Goal: Communication & Community: Answer question/provide support

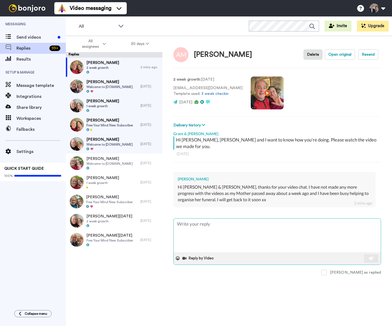
click at [218, 226] on textarea at bounding box center [277, 236] width 207 height 34
type textarea "O"
type textarea "x"
type textarea "Oh"
type textarea "x"
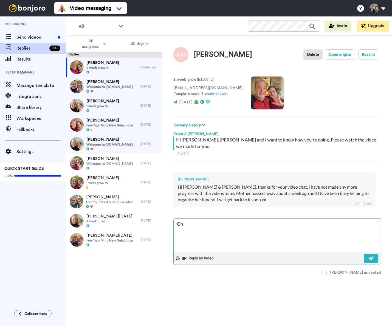
type textarea "Oh"
type textarea "x"
type textarea "Oh A"
type textarea "x"
type textarea "Oh An"
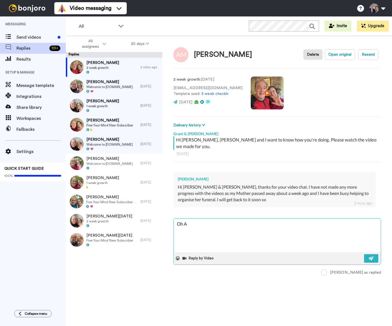
type textarea "x"
type textarea "Oh And"
type textarea "x"
type textarea "Oh Ande"
type textarea "x"
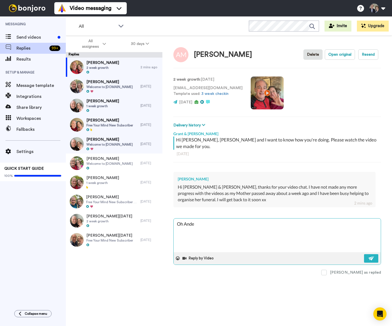
type textarea "Oh [PERSON_NAME]"
type textarea "x"
type textarea "Oh Andere"
type textarea "x"
type textarea "Oh [PERSON_NAME]"
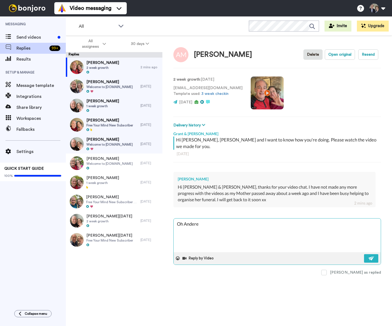
type textarea "x"
type textarea "Oh Ande"
type textarea "x"
type textarea "Oh And"
type textarea "x"
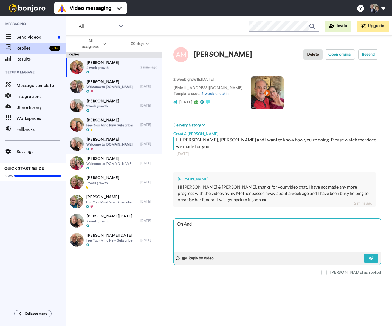
type textarea "Oh Ande"
type textarea "x"
type textarea "Oh Andea"
type textarea "x"
type textarea "Oh And,"
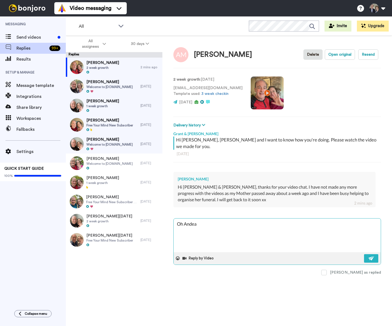
type textarea "x"
type textarea "Oh And,"
type textarea "x"
type textarea "Oh And,"
type textarea "x"
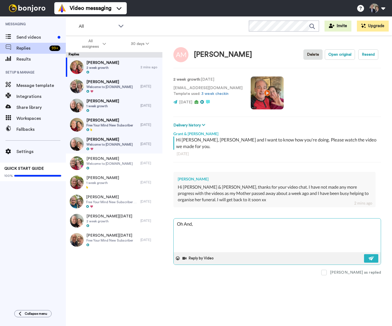
type textarea "Oh And"
type textarea "x"
type textarea "Oh Andr"
type textarea "x"
type textarea "Oh [PERSON_NAME]"
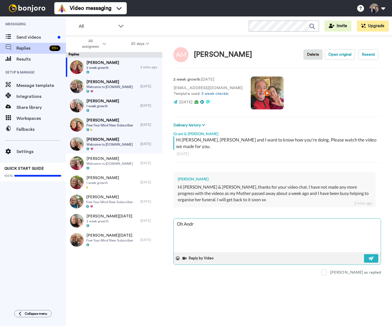
type textarea "x"
type textarea "Oh [PERSON_NAME]"
type textarea "x"
type textarea "Oh [PERSON_NAME],"
type textarea "x"
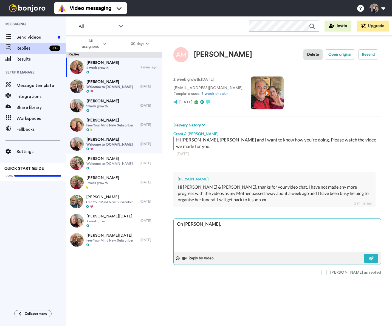
type textarea "Oh [PERSON_NAME],"
type textarea "x"
type textarea "Oh [PERSON_NAME], w"
type textarea "x"
type textarea "Oh [PERSON_NAME], we"
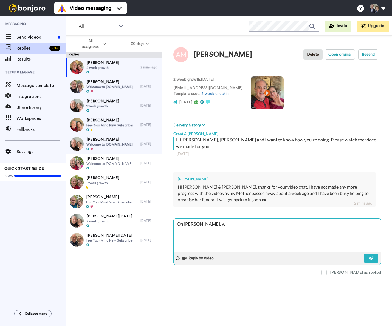
type textarea "x"
type textarea "Oh [PERSON_NAME], we'"
type textarea "x"
type textarea "Oh [PERSON_NAME], we'r"
type textarea "x"
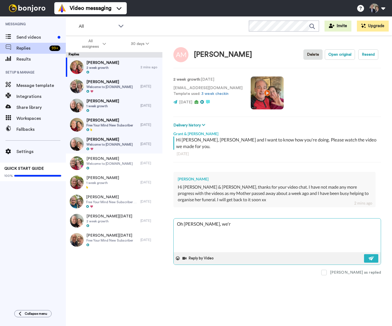
type textarea "Oh [PERSON_NAME], we're"
type textarea "x"
type textarea "Oh [PERSON_NAME], we're"
type textarea "x"
type textarea "Oh [PERSON_NAME], we're s"
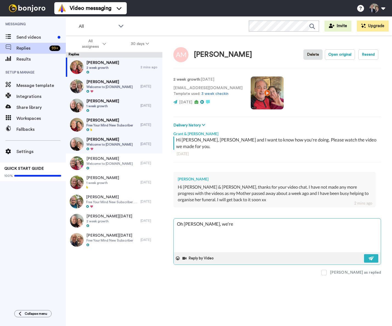
type textarea "x"
type textarea "Oh [PERSON_NAME], we're so"
type textarea "x"
type textarea "Oh [PERSON_NAME], we're so"
type textarea "x"
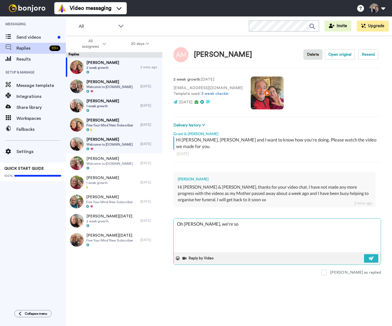
type textarea "Oh [PERSON_NAME], we're so s"
type textarea "x"
type textarea "Oh [PERSON_NAME], we're so so"
type textarea "x"
type textarea "Oh [PERSON_NAME], we're so sor"
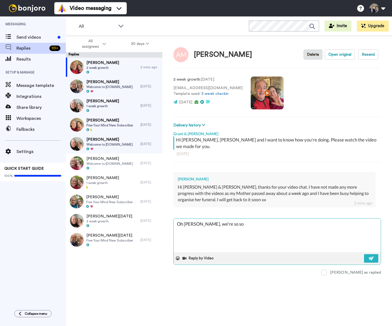
type textarea "x"
type textarea "Oh [PERSON_NAME], we're so sorr"
type textarea "x"
type textarea "Oh [PERSON_NAME], we're so sorry"
type textarea "x"
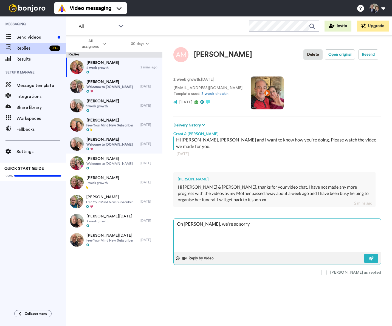
type textarea "Oh [PERSON_NAME], we're so sorry"
type textarea "x"
type textarea "Oh [PERSON_NAME], we're so sorry t"
type textarea "x"
type textarea "Oh [PERSON_NAME], we're so sorry to"
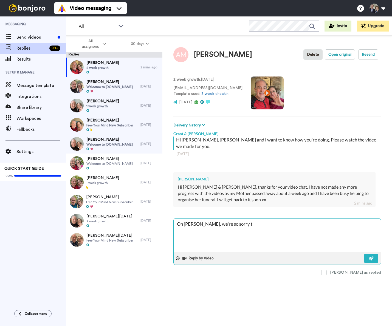
type textarea "x"
type textarea "Oh [PERSON_NAME], we're so sorry to"
type textarea "x"
type textarea "Oh [PERSON_NAME], we're so sorry to h"
type textarea "x"
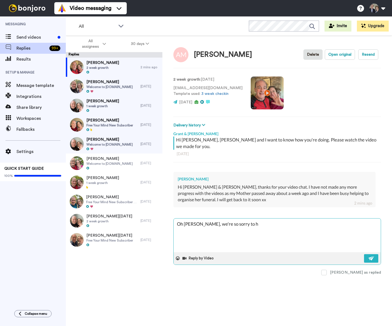
type textarea "Oh [PERSON_NAME], we're so sorry to he"
type textarea "x"
type textarea "Oh [PERSON_NAME], we're so sorry to hea"
type textarea "x"
type textarea "Oh [PERSON_NAME], we're so sorry to hear"
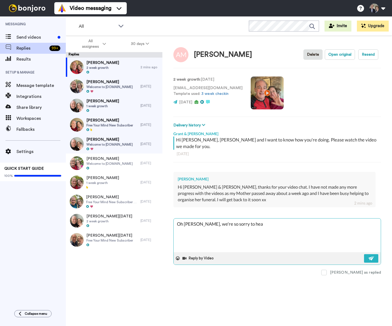
type textarea "x"
type textarea "Oh [PERSON_NAME], we're so sorry to hear"
type textarea "x"
type textarea "Oh [PERSON_NAME], we're so sorry to hear t"
type textarea "x"
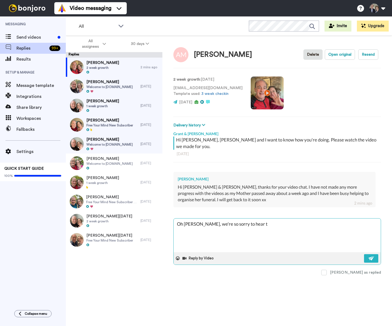
type textarea "Oh [PERSON_NAME], we're so sorry to hear th"
type textarea "x"
type textarea "Oh [PERSON_NAME], we're so sorry to hear tha"
type textarea "x"
type textarea "Oh [PERSON_NAME], we're so sorry to hear that"
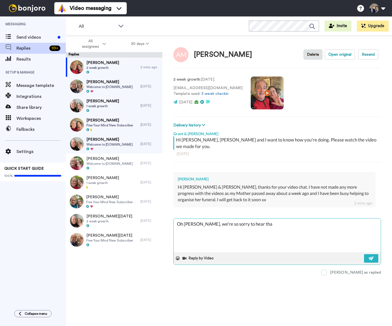
type textarea "x"
type textarea "Oh [PERSON_NAME], we're so sorry to hear that."
type textarea "x"
type textarea "Oh [PERSON_NAME], we're so sorry to hear that."
type textarea "x"
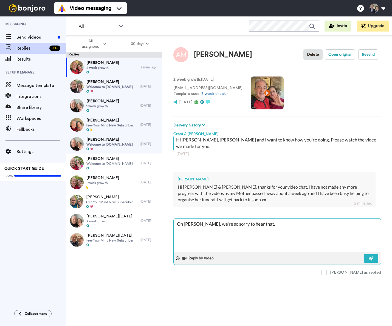
type textarea "Oh [PERSON_NAME], we're so sorry to hear that. P"
type textarea "x"
type textarea "Oh [PERSON_NAME], we're so sorry to hear that. Pl"
type textarea "x"
type textarea "Oh [PERSON_NAME], we're so sorry to hear that. Ple"
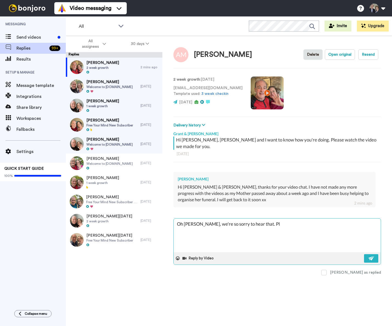
type textarea "x"
type textarea "Oh [PERSON_NAME], we're so sorry to hear that. [GEOGRAPHIC_DATA]"
type textarea "x"
type textarea "Oh [PERSON_NAME], we're so sorry to hear that. Pleas"
type textarea "x"
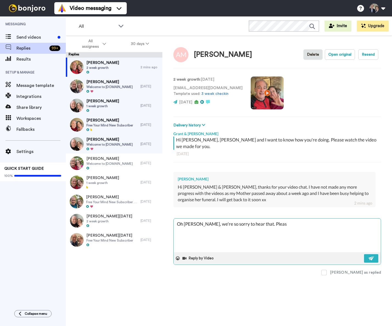
type textarea "Oh [PERSON_NAME], we're so sorry to hear that. Please"
type textarea "x"
type textarea "Oh [PERSON_NAME], we're so sorry to hear that. Please"
type textarea "x"
type textarea "Oh [PERSON_NAME], we're so sorry to hear that. Please t"
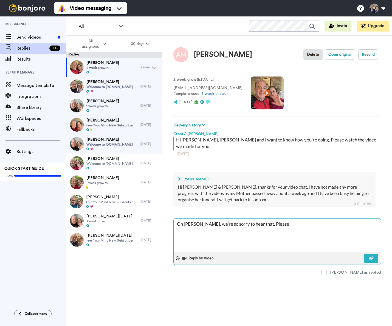
type textarea "x"
type textarea "Oh [PERSON_NAME], we're so sorry to hear that. Please ta"
type textarea "x"
type textarea "Oh [PERSON_NAME], we're so sorry to hear that. Please tak"
type textarea "x"
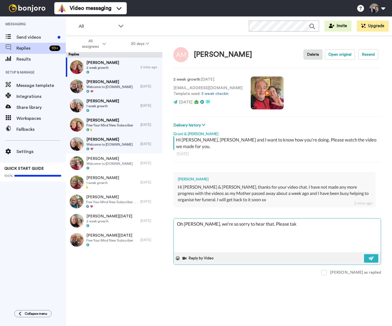
type textarea "Oh [PERSON_NAME], we're so sorry to hear that. Please take"
type textarea "x"
type textarea "Oh [PERSON_NAME], we're so sorry to hear that. Please take"
type textarea "x"
type textarea "Oh [PERSON_NAME], we're so sorry to hear that. Please take a"
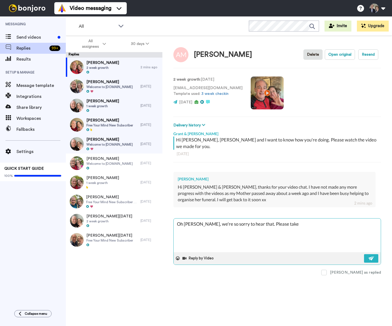
type textarea "x"
type textarea "Oh [PERSON_NAME], we're so sorry to hear that. Please take al"
type textarea "x"
type textarea "Oh [PERSON_NAME], we're so sorry to hear that. Please take all"
type textarea "x"
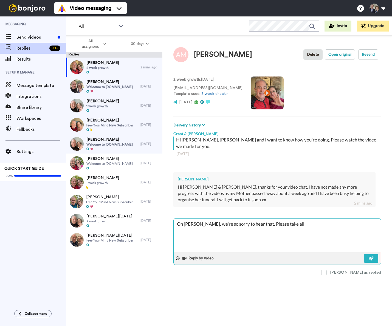
type textarea "Oh [PERSON_NAME], we're so sorry to hear that. Please take all"
type textarea "x"
type textarea "Oh [PERSON_NAME], we're so sorry to hear that. Please take all t"
type textarea "x"
type textarea "Oh [PERSON_NAME], we're so sorry to hear that. Please take all th"
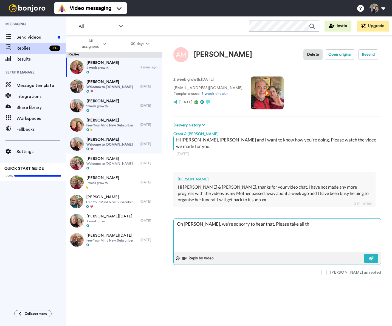
type textarea "x"
type textarea "Oh [PERSON_NAME], we're so sorry to hear that. Please take all the"
type textarea "x"
type textarea "Oh [PERSON_NAME], we're so sorry to hear that. Please take all the"
type textarea "x"
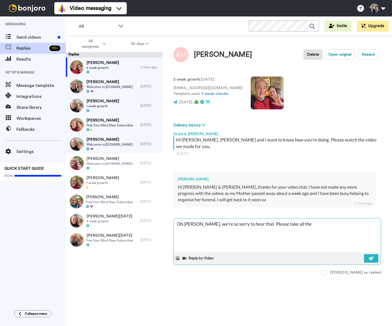
type textarea "Oh [PERSON_NAME], we're so sorry to hear that. Please take all the t"
type textarea "x"
type textarea "Oh [PERSON_NAME], we're so sorry to hear that. Please take all the ti"
type textarea "x"
type textarea "Oh [PERSON_NAME], we're so sorry to hear that. Please take all the [PERSON_NAME]"
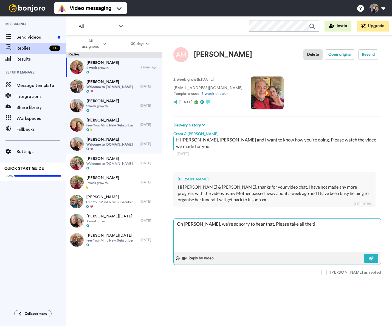
type textarea "x"
type textarea "Oh [PERSON_NAME], we're so sorry to hear that. Please take all the time"
type textarea "x"
type textarea "Oh [PERSON_NAME], we're so sorry to hear that. Please take all the time"
type textarea "x"
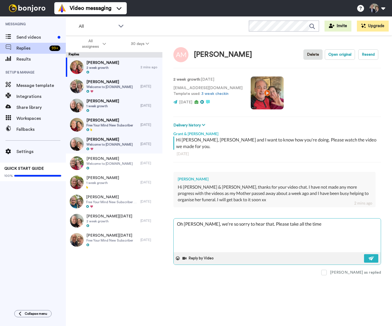
type textarea "Oh [PERSON_NAME], we're so sorry to hear that. Please take all the time y"
type textarea "x"
type textarea "Oh [PERSON_NAME], we're so sorry to hear that. Please take all the time yo"
type textarea "x"
type textarea "Oh [PERSON_NAME], we're so sorry to hear that. Please take all the time you"
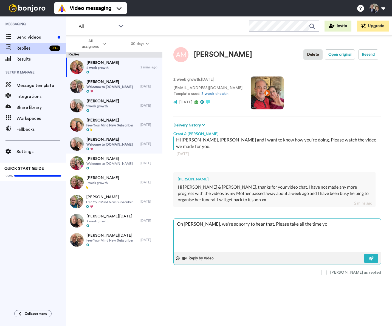
type textarea "x"
type textarea "Oh [PERSON_NAME], we're so sorry to hear that. Please take all the time you"
type textarea "x"
type textarea "Oh [PERSON_NAME], we're so sorry to hear that. Please take all the time you n"
type textarea "x"
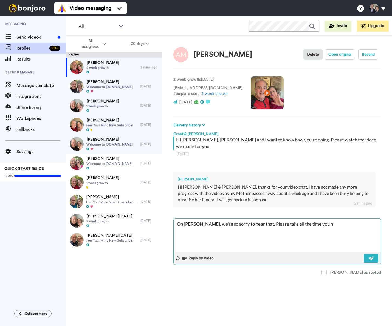
type textarea "Oh [PERSON_NAME], we're so sorry to hear that. Please take all the time you ne"
type textarea "x"
type textarea "Oh [PERSON_NAME], we're so sorry to hear that. Please take all the time you nee"
type textarea "x"
type textarea "Oh [PERSON_NAME], we're so sorry to hear that. Please take all the time you need"
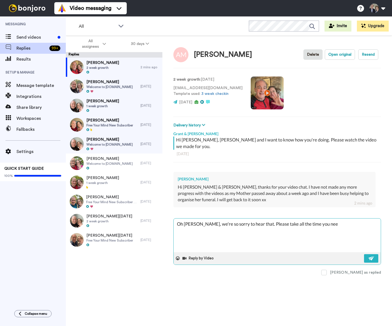
type textarea "x"
type textarea "Oh [PERSON_NAME], we're so sorry to hear that. Please take all the time you need"
type textarea "x"
type textarea "Oh [PERSON_NAME], we're so sorry to hear that. Please take all the time you nee…"
type textarea "x"
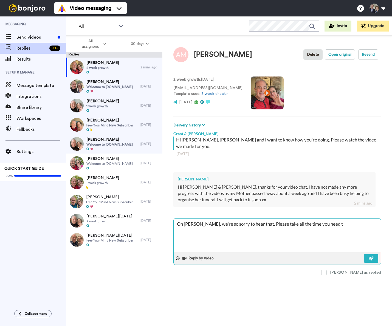
type textarea "Oh [PERSON_NAME], we're so sorry to hear that. Please take all the time you nee…"
type textarea "x"
type textarea "Oh [PERSON_NAME], we're so sorry to hear that. Please take all the time you nee…"
type textarea "x"
type textarea "Oh [PERSON_NAME], we're so sorry to hear that. Please take all the time you nee…"
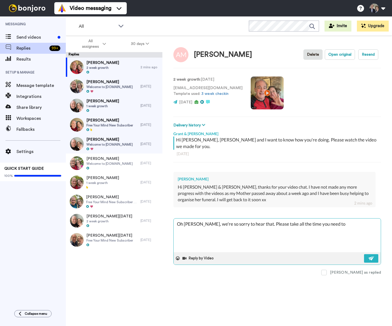
type textarea "x"
type textarea "Oh [PERSON_NAME], we're so sorry to hear that. Please take all the time you nee…"
type textarea "x"
type textarea "Oh [PERSON_NAME], we're so sorry to hear that. Please take all the time you nee…"
type textarea "x"
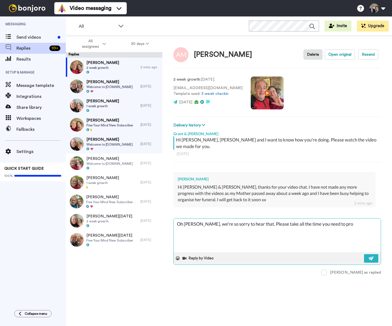
type textarea "Oh [PERSON_NAME], we're so sorry to hear that. Please take all the time you nee…"
type textarea "x"
type textarea "Oh [PERSON_NAME], we're so sorry to hear that. Please take all the time you nee…"
type textarea "x"
type textarea "Oh [PERSON_NAME], we're so sorry to hear that. Please take all the time you nee…"
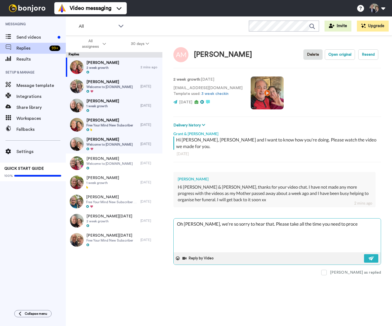
type textarea "x"
type textarea "Oh [PERSON_NAME], we're so sorry to hear that. Please take all the time you nee…"
type textarea "x"
type textarea "Oh [PERSON_NAME], we're so sorry to hear that. Please take all the time you nee…"
type textarea "x"
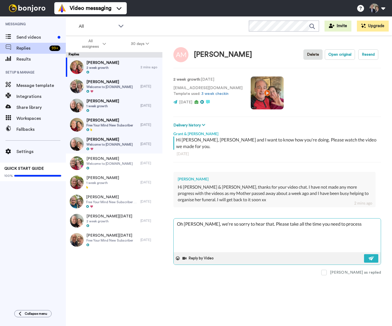
type textarea "Oh [PERSON_NAME], we're so sorry to hear that. Please take all the time you nee…"
type textarea "x"
type textarea "Oh [PERSON_NAME], we're so sorry to hear that. Please take all the time you nee…"
type textarea "x"
type textarea "Oh [PERSON_NAME], we're so sorry to hear that. Please take all the time you nee…"
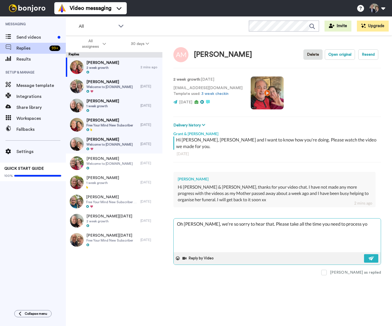
type textarea "x"
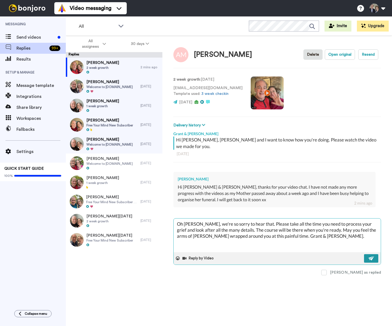
click at [373, 256] on img at bounding box center [371, 258] width 6 height 4
